Goal: Information Seeking & Learning: Learn about a topic

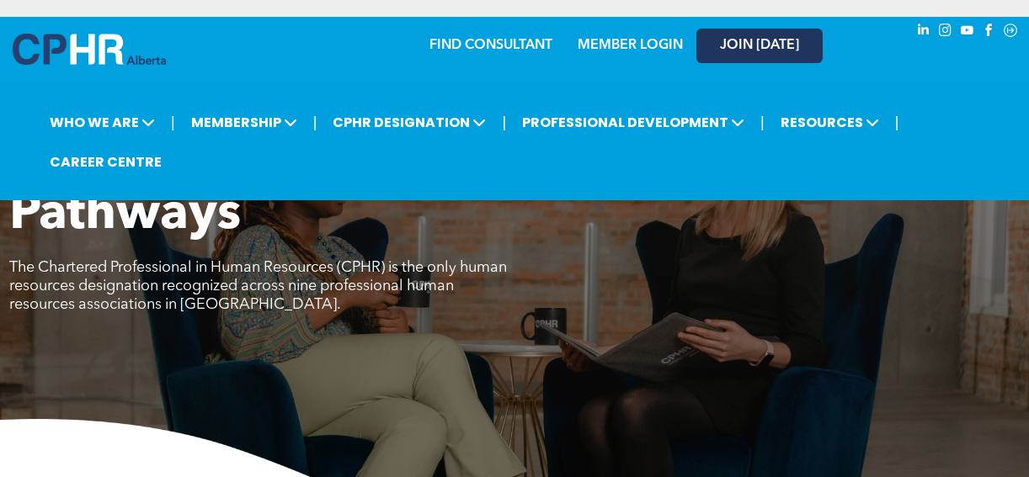
click at [770, 43] on span "JOIN [DATE]" at bounding box center [759, 46] width 79 height 16
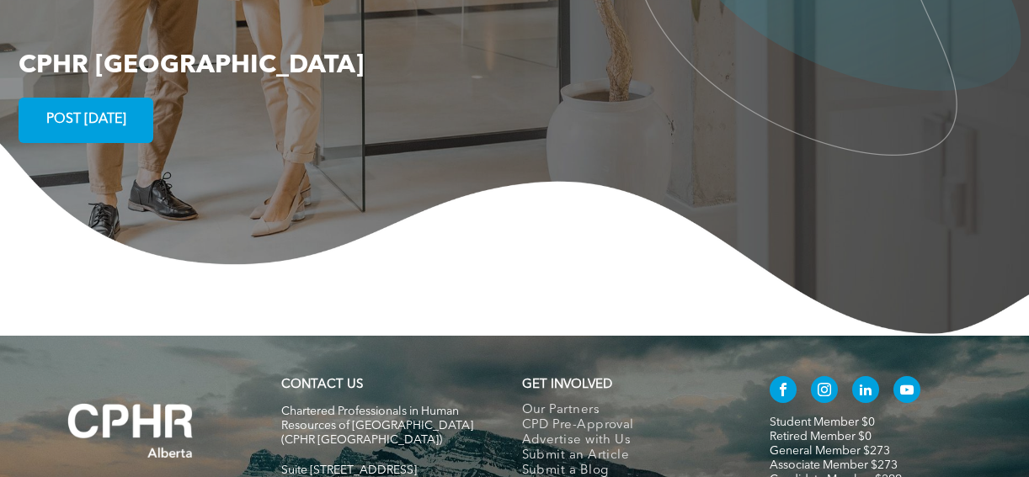
scroll to position [3154, 0]
